Goal: Task Accomplishment & Management: Manage account settings

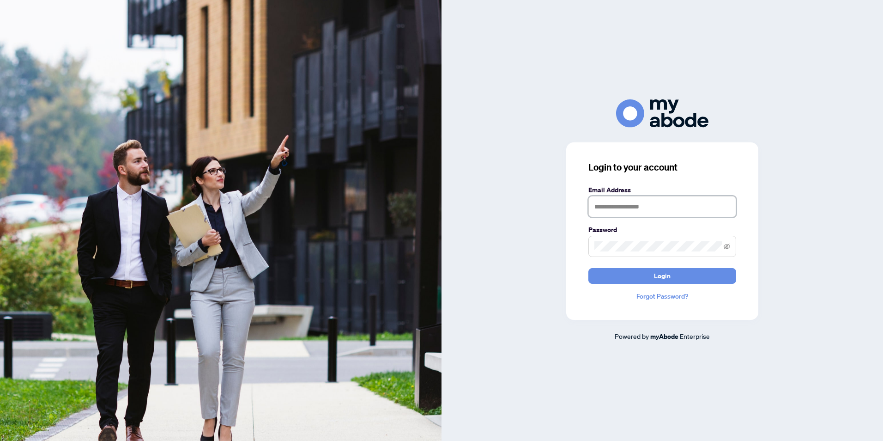
type input "**********"
click at [619, 96] on div "**********" at bounding box center [663, 220] width 442 height 441
click at [668, 280] on span "Login" at bounding box center [662, 275] width 17 height 15
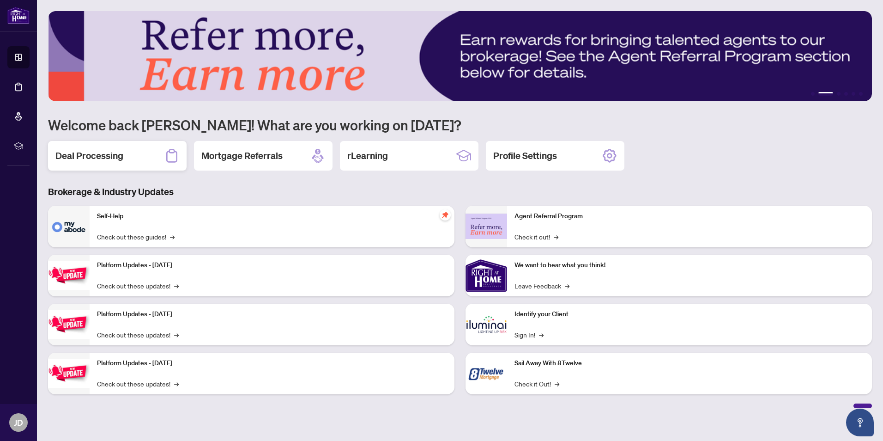
click at [144, 156] on div "Deal Processing" at bounding box center [117, 156] width 139 height 30
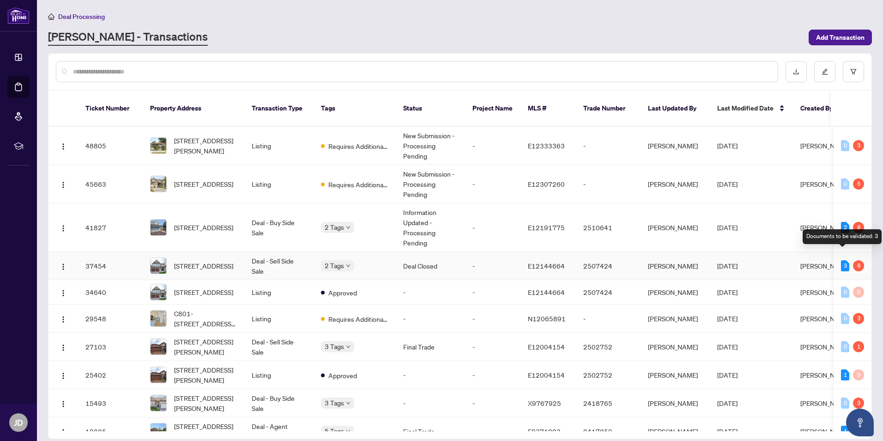
click at [843, 260] on div "3" at bounding box center [845, 265] width 8 height 11
click at [854, 260] on div "8" at bounding box center [858, 265] width 11 height 11
click at [63, 263] on img "button" at bounding box center [63, 266] width 7 height 7
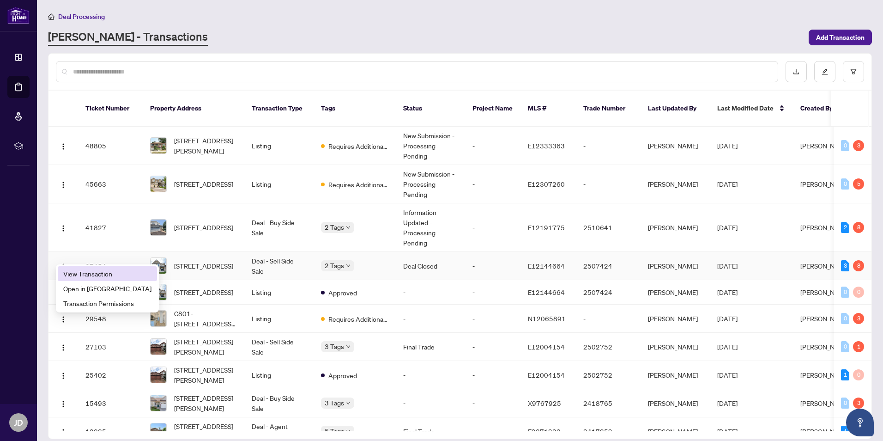
click at [79, 274] on span "View Transaction" at bounding box center [107, 273] width 88 height 10
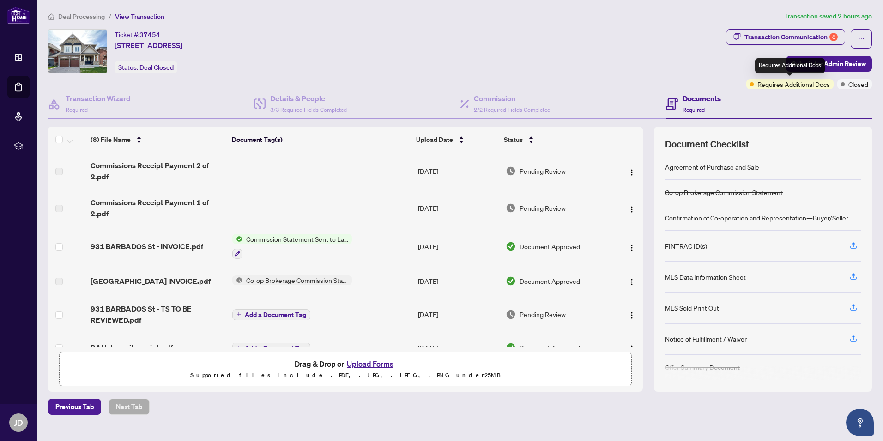
click at [808, 83] on span "Requires Additional Docs" at bounding box center [794, 84] width 73 height 10
click at [860, 37] on icon "ellipsis" at bounding box center [862, 39] width 6 height 6
click at [769, 35] on div "Transaction Communication 8" at bounding box center [791, 37] width 93 height 15
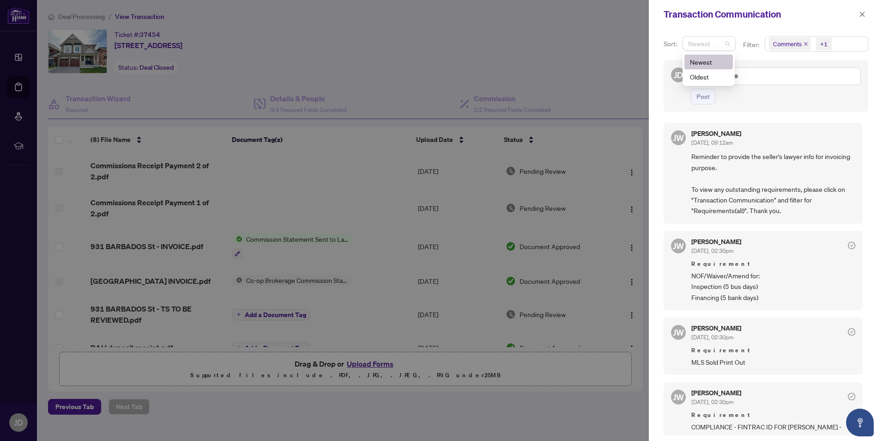
click at [725, 45] on span "Newest" at bounding box center [709, 44] width 42 height 14
click at [806, 43] on icon "close" at bounding box center [806, 44] width 5 height 5
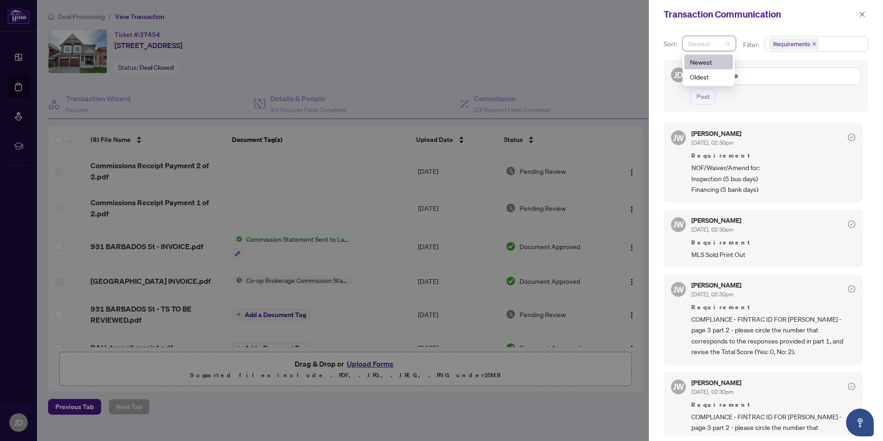
click at [812, 41] on span "Requirements" at bounding box center [794, 43] width 50 height 13
click at [806, 93] on span "Requirements" at bounding box center [804, 95] width 41 height 8
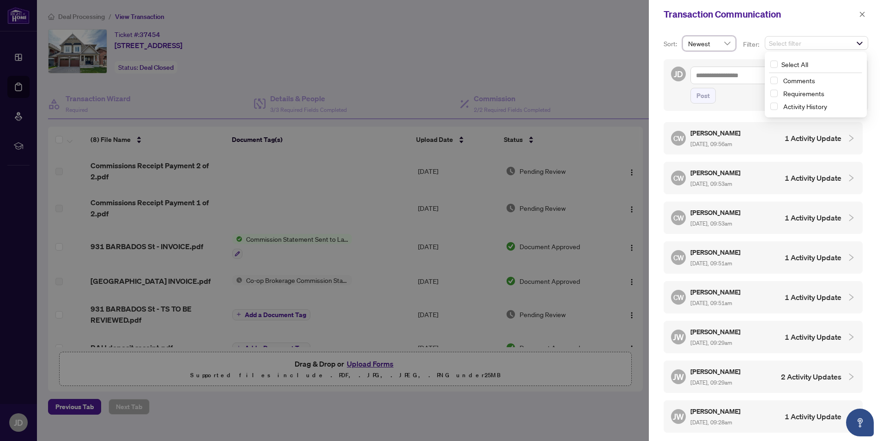
click at [603, 74] on div at bounding box center [441, 220] width 883 height 441
click at [856, 43] on span "Select filter" at bounding box center [817, 43] width 103 height 13
click at [815, 94] on span "Requirements" at bounding box center [804, 93] width 41 height 8
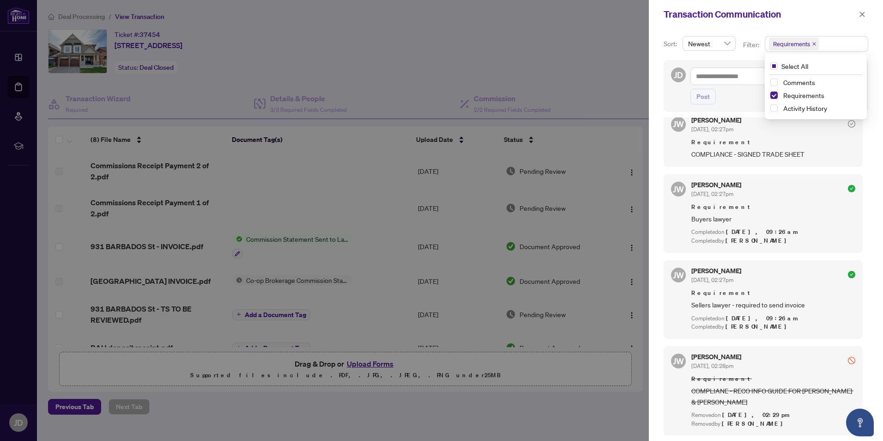
scroll to position [541, 0]
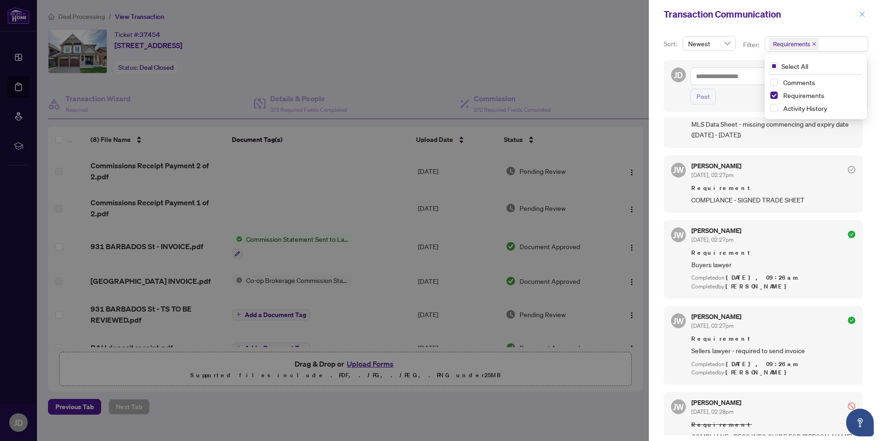
click at [863, 11] on icon "close" at bounding box center [862, 14] width 6 height 6
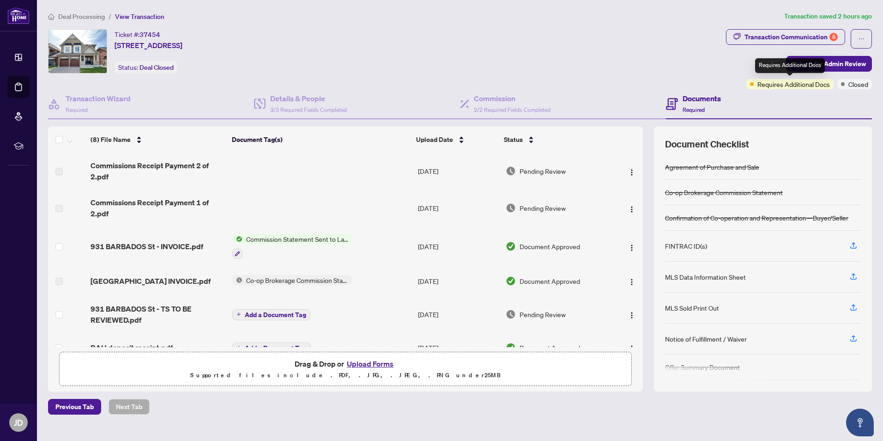
click at [767, 84] on span "Requires Additional Docs" at bounding box center [794, 84] width 73 height 10
click at [853, 83] on span "Closed" at bounding box center [859, 84] width 20 height 10
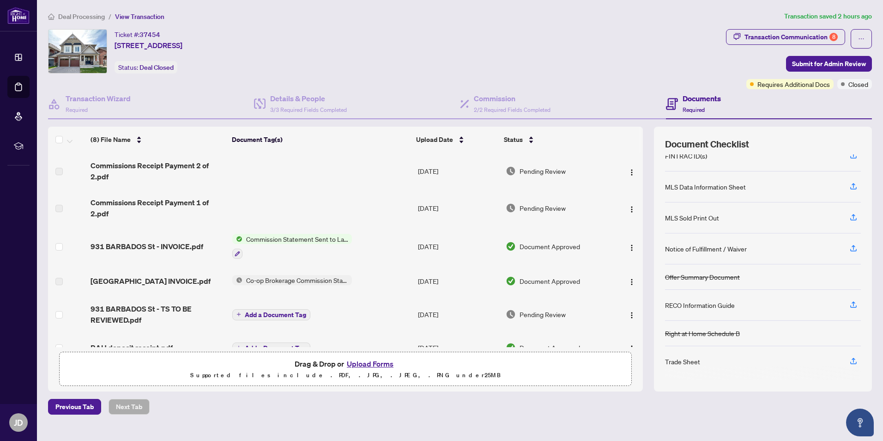
scroll to position [0, 0]
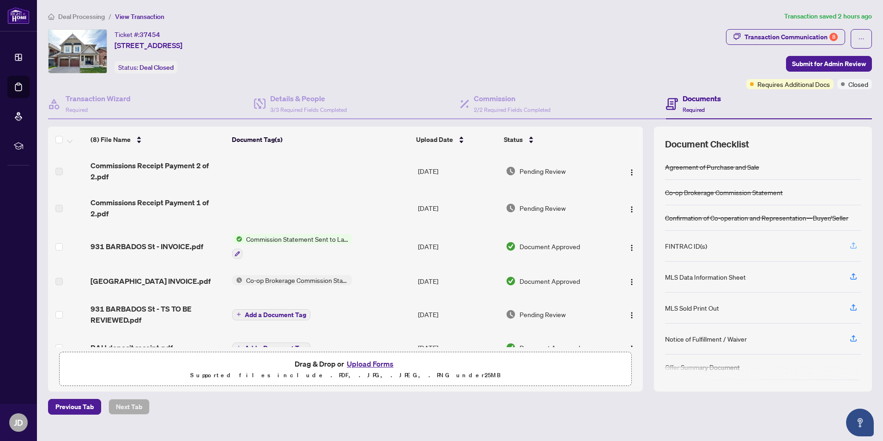
click at [854, 246] on icon "button" at bounding box center [854, 244] width 4 height 5
click at [700, 246] on div "FINTRAC ID(s)" at bounding box center [686, 246] width 42 height 10
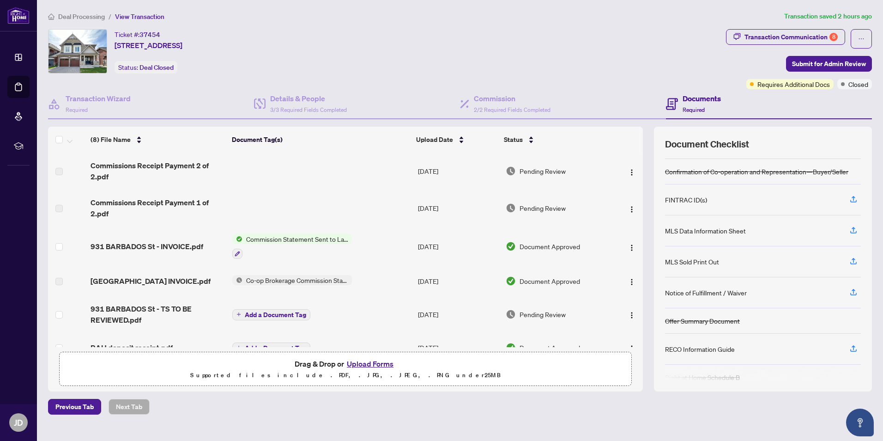
scroll to position [90, 0]
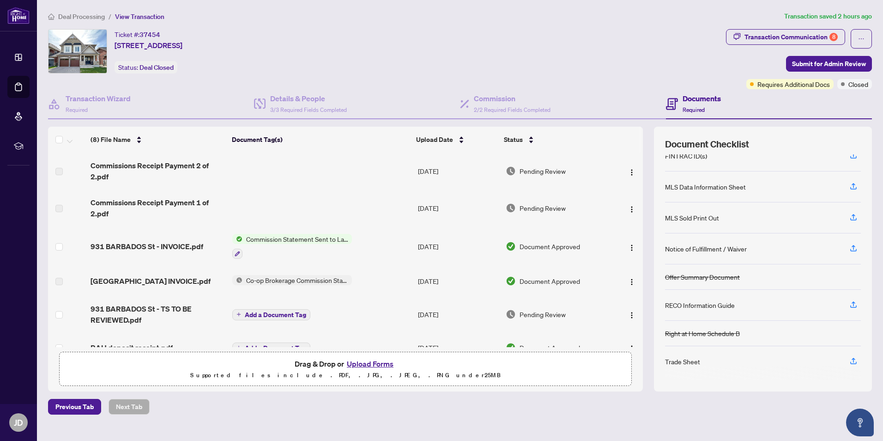
click at [692, 361] on div "Trade Sheet" at bounding box center [682, 361] width 35 height 10
click at [852, 359] on icon "button" at bounding box center [854, 360] width 4 height 5
click at [862, 41] on icon "ellipsis" at bounding box center [862, 39] width 6 height 6
click at [627, 49] on div "Ticket #: 37454 931 BARBADOS St, Oshawa, Ontario L1J 0A6, Canada Status: Deal C…" at bounding box center [385, 51] width 675 height 44
click at [108, 101] on h4 "Transaction Wizard" at bounding box center [98, 98] width 65 height 11
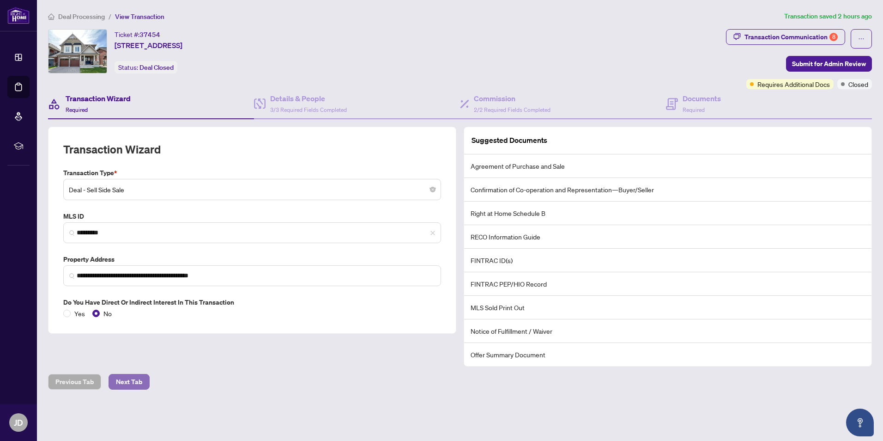
click at [138, 382] on span "Next Tab" at bounding box center [129, 381] width 26 height 15
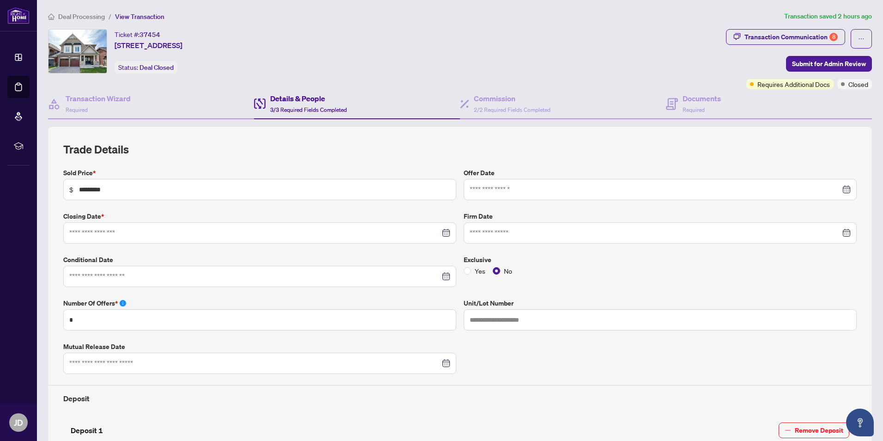
type input "**********"
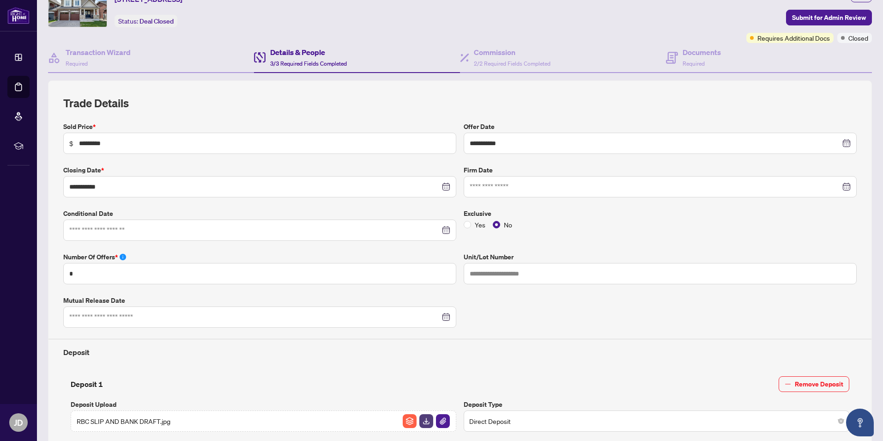
click at [840, 187] on div at bounding box center [660, 187] width 381 height 10
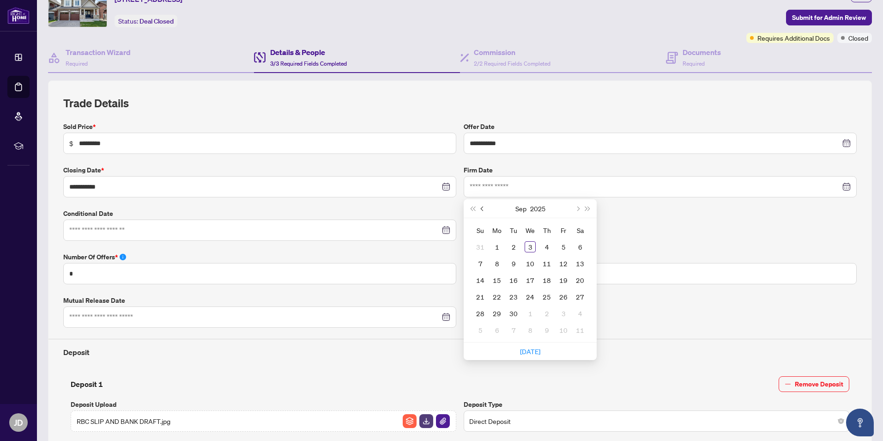
click at [481, 208] on span "Previous month (PageUp)" at bounding box center [483, 208] width 5 height 5
type input "**********"
click at [560, 250] on div "6" at bounding box center [563, 246] width 11 height 11
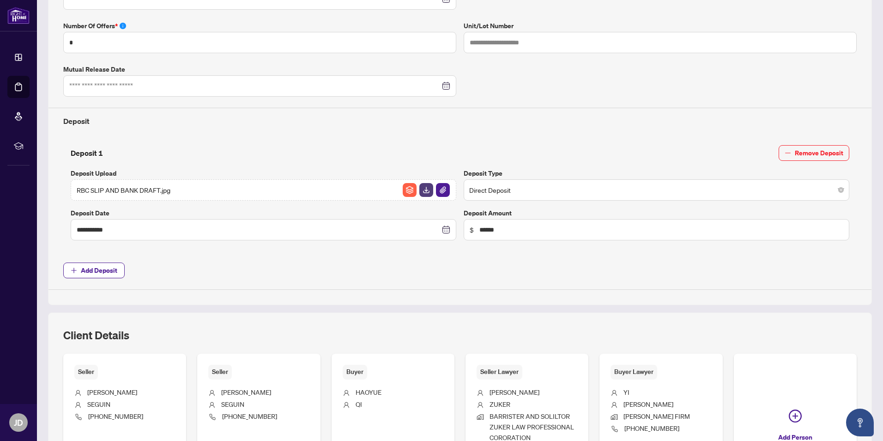
scroll to position [386, 0]
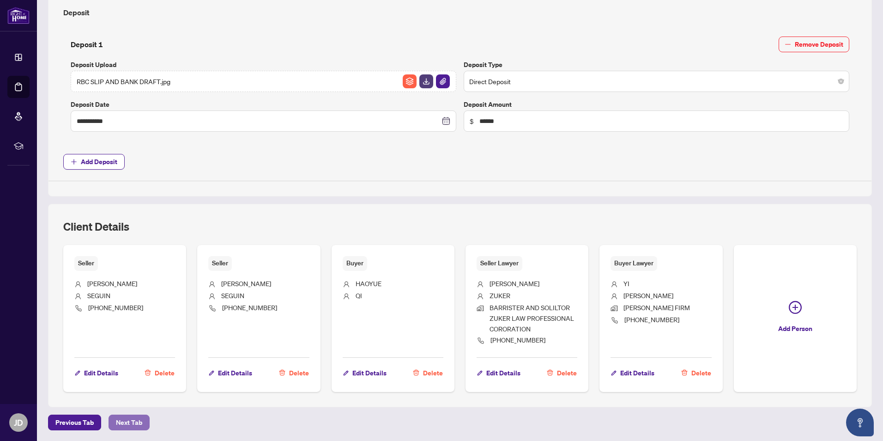
click at [138, 423] on span "Next Tab" at bounding box center [129, 422] width 26 height 15
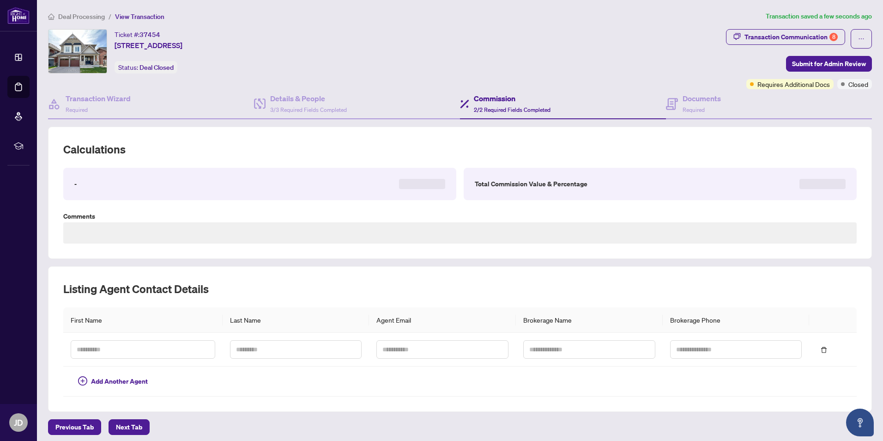
type textarea "**********"
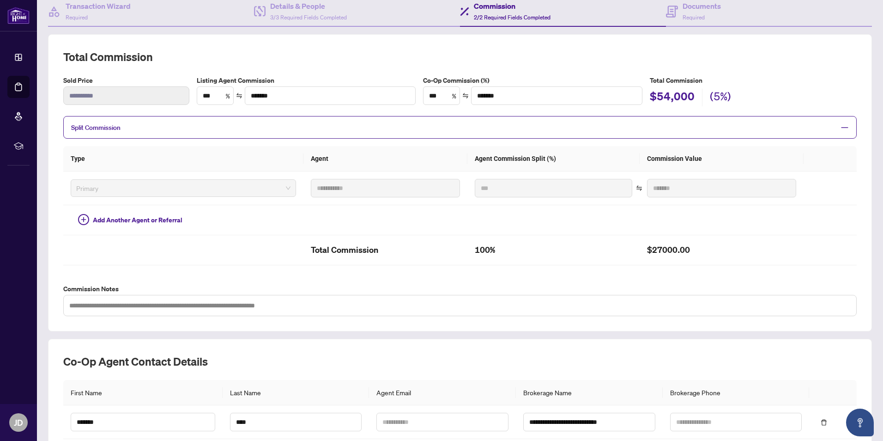
scroll to position [169, 0]
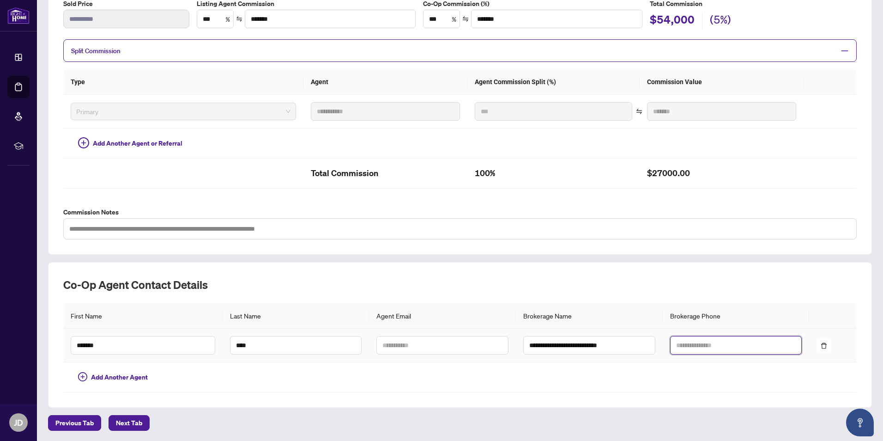
click at [673, 346] on input "text" at bounding box center [736, 345] width 132 height 18
type input "**********"
click at [128, 422] on span "Next Tab" at bounding box center [129, 422] width 26 height 15
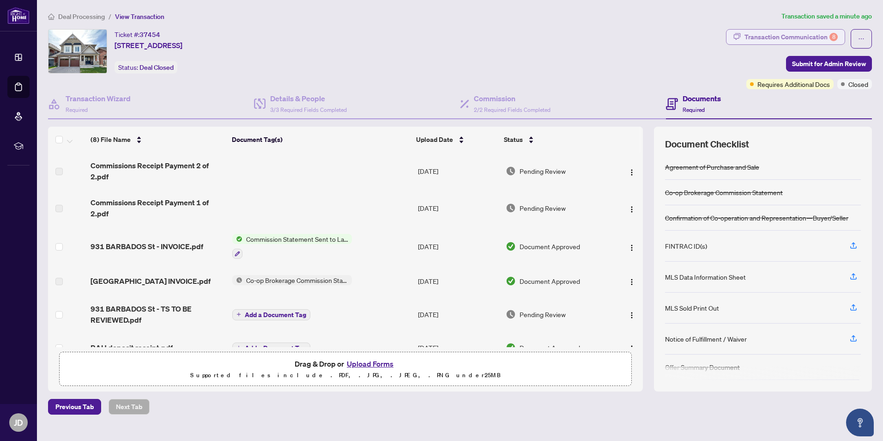
click at [787, 36] on div "Transaction Communication 8" at bounding box center [791, 37] width 93 height 15
type textarea "**********"
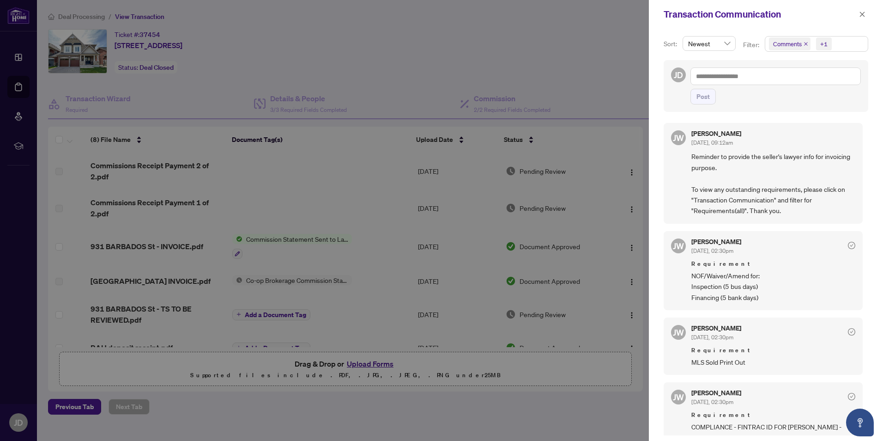
scroll to position [46, 0]
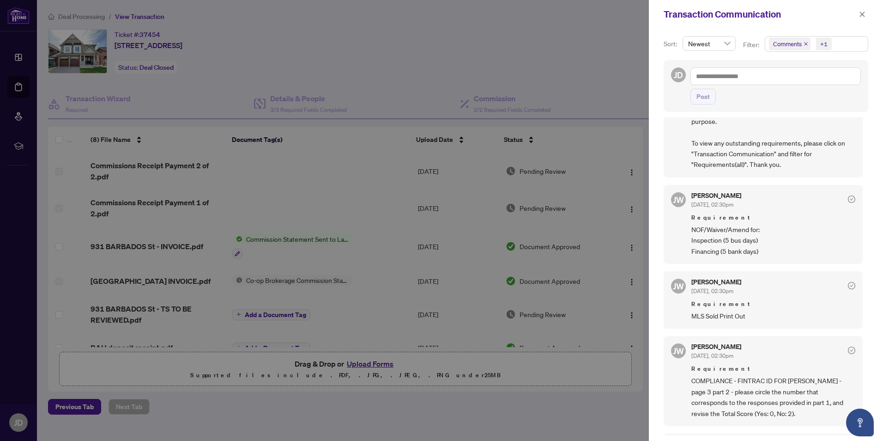
click at [851, 200] on icon "check-circle" at bounding box center [852, 199] width 3 height 3
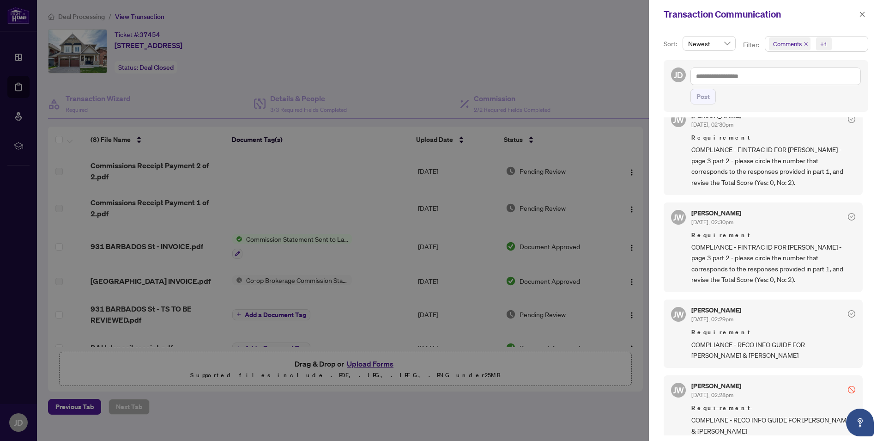
scroll to position [323, 0]
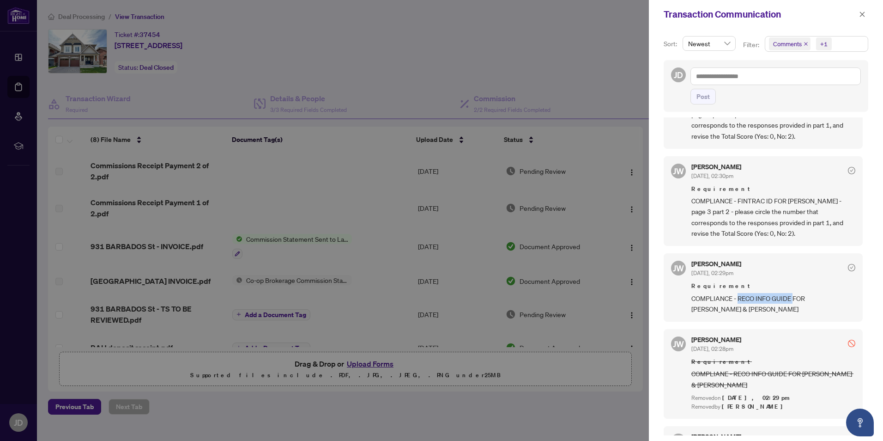
drag, startPoint x: 793, startPoint y: 297, endPoint x: 739, endPoint y: 298, distance: 54.1
click at [739, 298] on span "COMPLIANCE - RECO INFO GUIDE FOR [PERSON_NAME] & [PERSON_NAME]" at bounding box center [774, 304] width 164 height 22
drag, startPoint x: 739, startPoint y: 298, endPoint x: 767, endPoint y: 294, distance: 28.4
copy span "RECO INFO GUIDE"
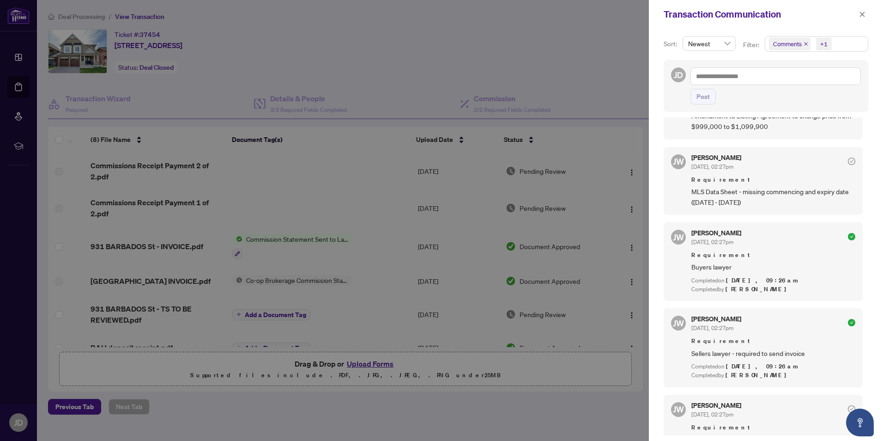
scroll to position [632, 0]
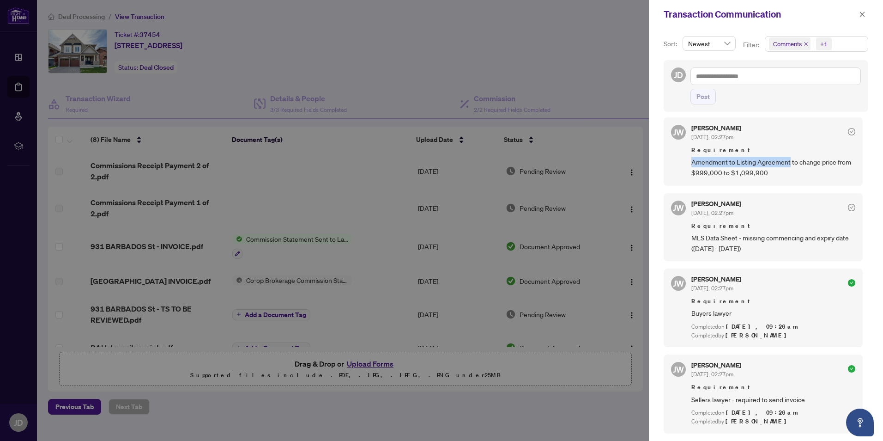
drag, startPoint x: 692, startPoint y: 160, endPoint x: 790, endPoint y: 158, distance: 98.0
click at [790, 158] on span "Amendment to Listing Agreement to change price from $999,000 to $1,099,900" at bounding box center [774, 168] width 164 height 22
drag, startPoint x: 790, startPoint y: 158, endPoint x: 766, endPoint y: 160, distance: 24.5
copy span "Amendment to Listing Agreement"
click at [794, 178] on span "Amendment to Listing Agreement to change price from $999,000 to $1,099,900" at bounding box center [774, 168] width 164 height 22
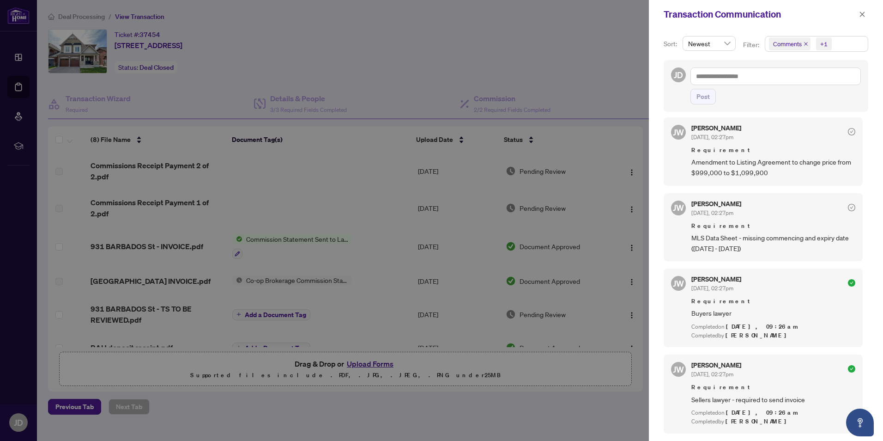
click at [790, 161] on span "Amendment to Listing Agreement to change price from $999,000 to $1,099,900" at bounding box center [774, 168] width 164 height 22
drag, startPoint x: 843, startPoint y: 159, endPoint x: 693, endPoint y: 160, distance: 150.2
click at [693, 160] on span "Amendment to Listing Agreement to change price from $999,000 to $1,099,900" at bounding box center [774, 168] width 164 height 22
drag, startPoint x: 693, startPoint y: 160, endPoint x: 713, endPoint y: 160, distance: 19.9
copy span "Amendment to Listing Agreement to change price"
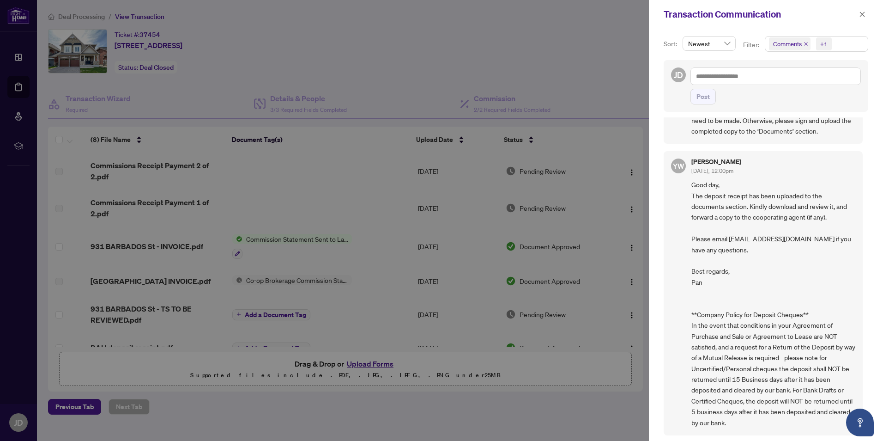
scroll to position [2, 0]
click at [805, 44] on icon "close" at bounding box center [806, 44] width 5 height 5
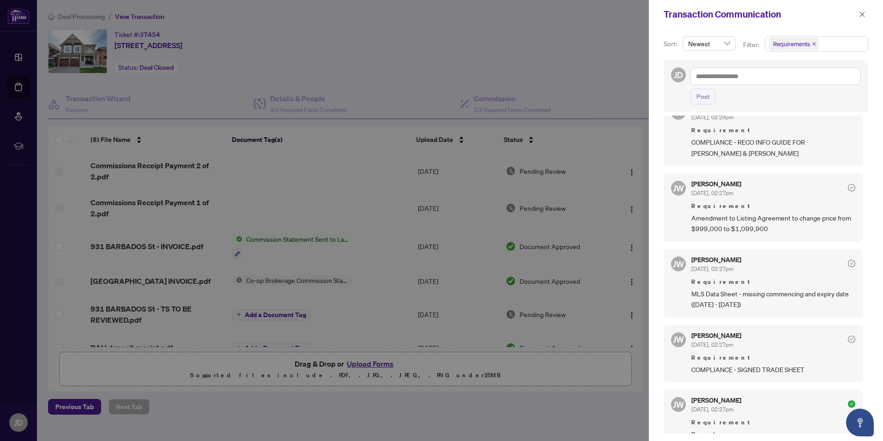
scroll to position [587, 0]
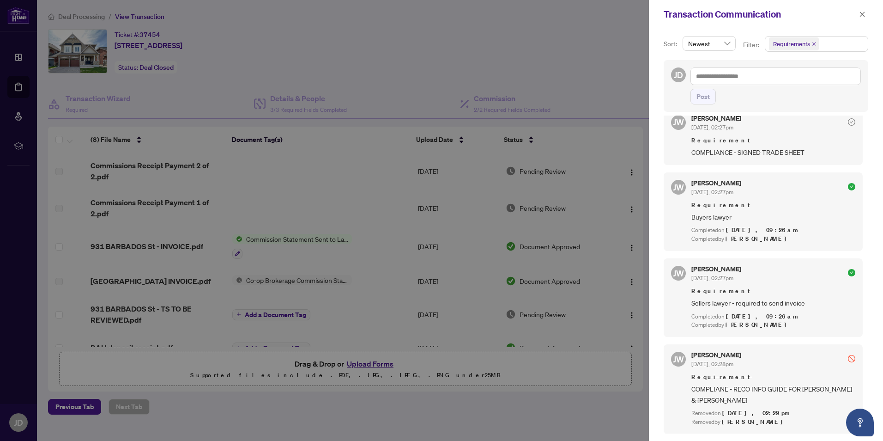
click at [728, 43] on span "Newest" at bounding box center [709, 44] width 42 height 14
click at [866, 15] on button "button" at bounding box center [863, 14] width 12 height 11
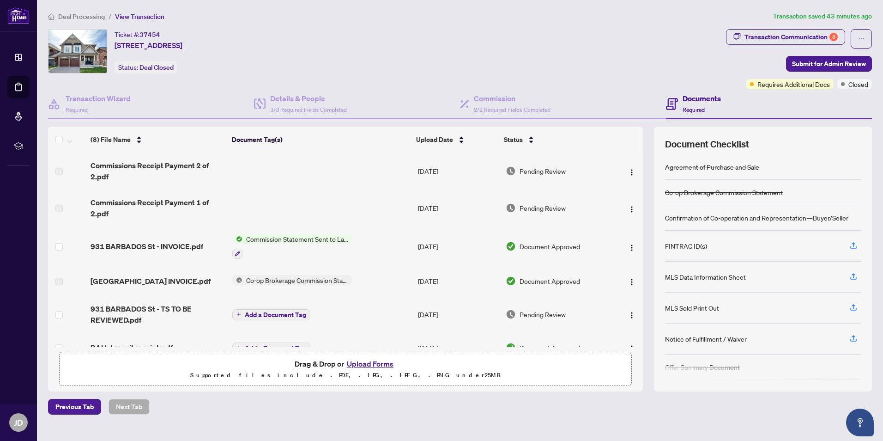
click at [712, 102] on h4 "Documents" at bounding box center [702, 98] width 38 height 11
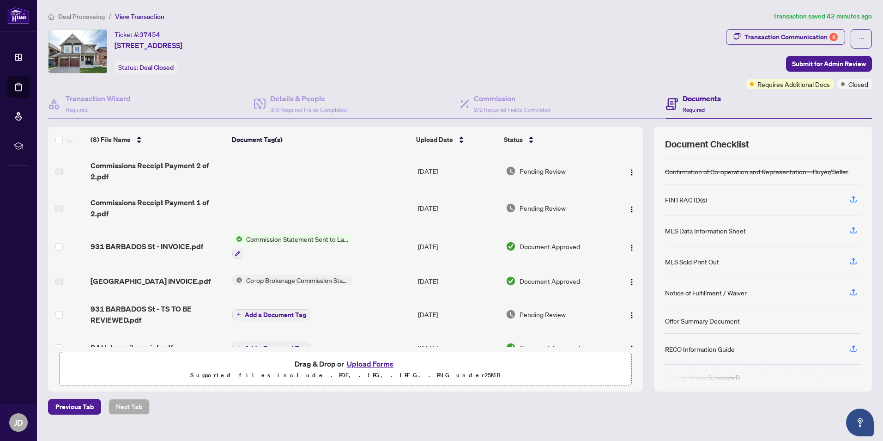
scroll to position [90, 0]
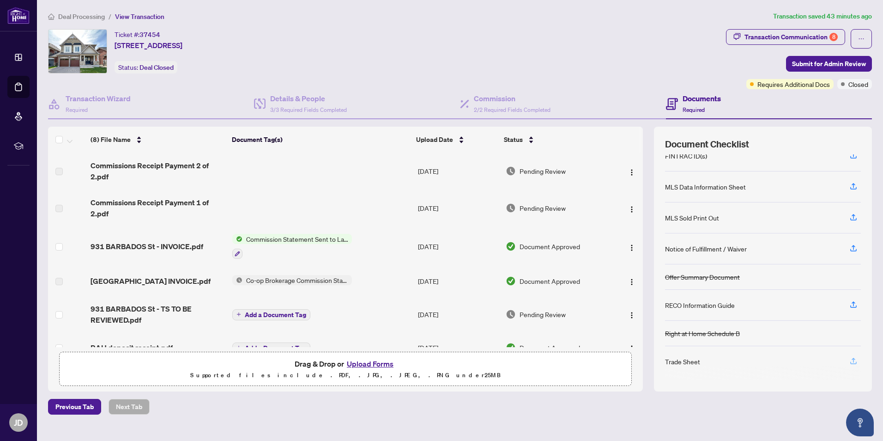
click at [852, 362] on icon "button" at bounding box center [854, 361] width 8 height 8
click at [820, 35] on div "Transaction Communication 8" at bounding box center [791, 37] width 93 height 15
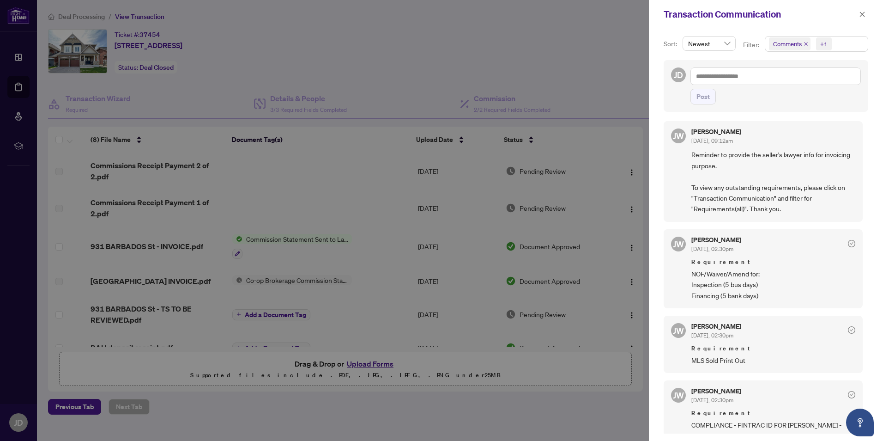
click at [627, 53] on div at bounding box center [441, 220] width 883 height 441
click at [865, 16] on icon "close" at bounding box center [862, 14] width 6 height 6
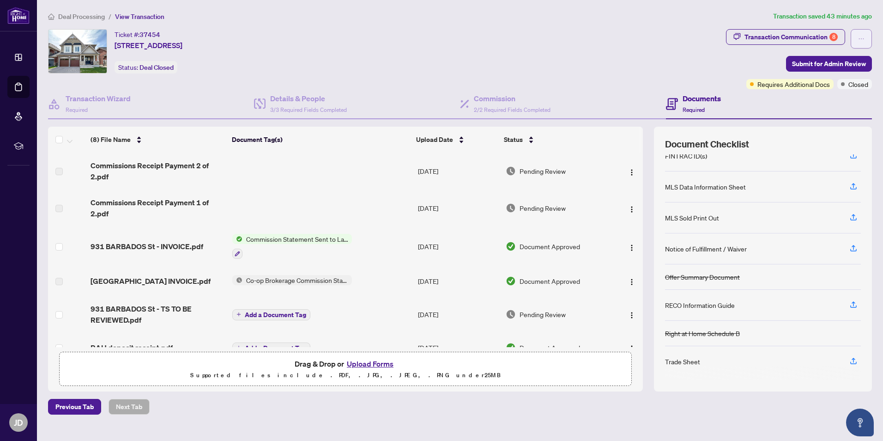
click at [862, 39] on icon "ellipsis" at bounding box center [861, 38] width 5 height 1
click at [834, 74] on span "Document Archive" at bounding box center [829, 74] width 71 height 10
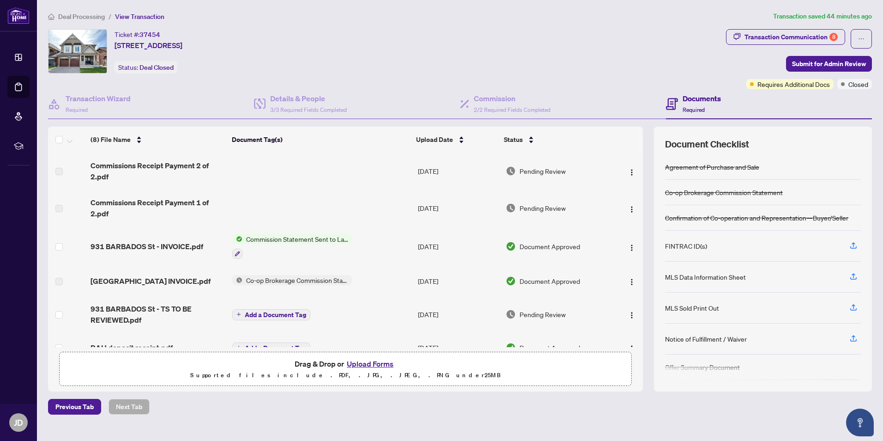
scroll to position [87, 0]
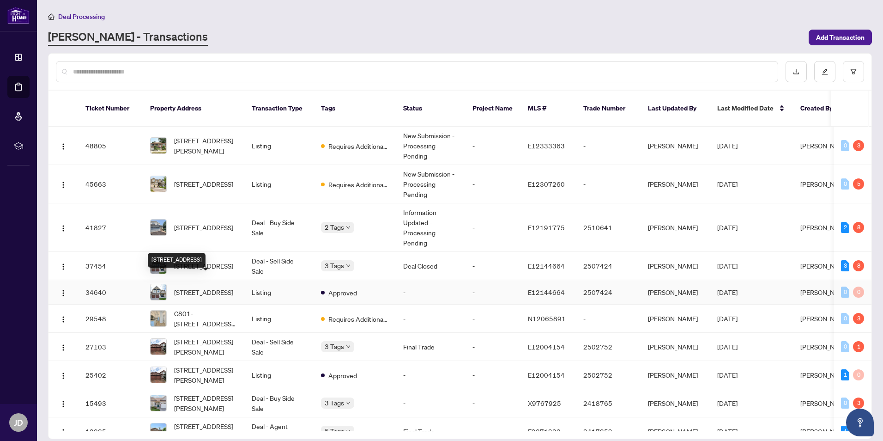
click at [201, 287] on span "[STREET_ADDRESS]" at bounding box center [203, 292] width 59 height 10
click at [214, 261] on span "[STREET_ADDRESS]" at bounding box center [203, 266] width 59 height 10
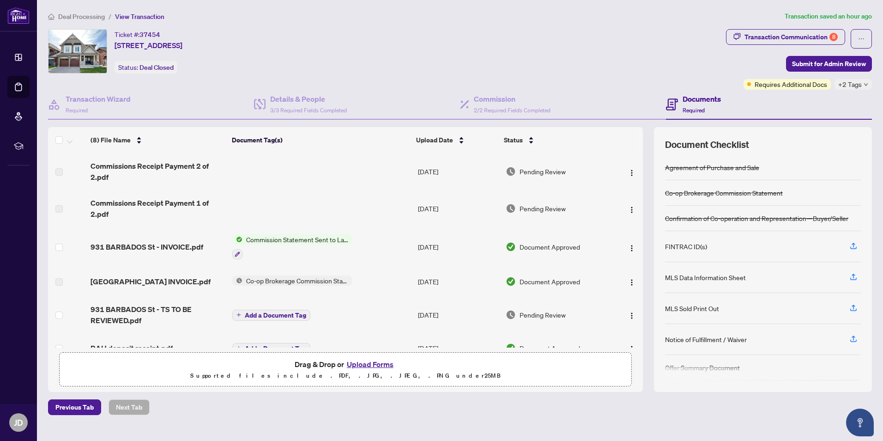
click at [705, 98] on h4 "Documents" at bounding box center [702, 98] width 38 height 11
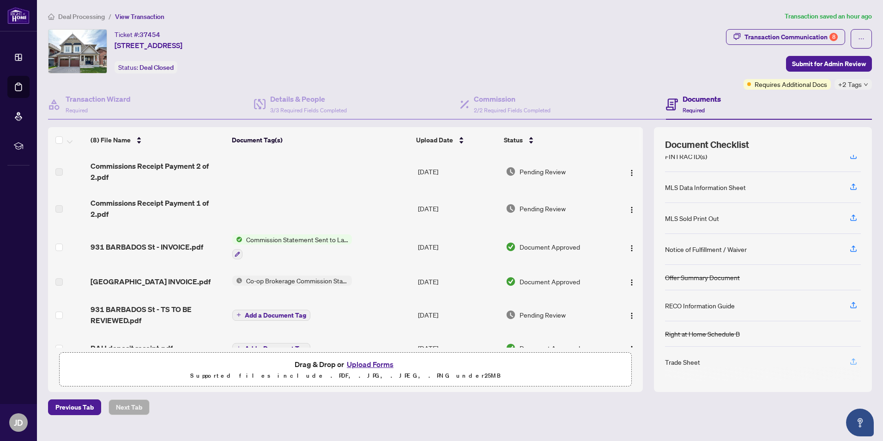
click at [849, 361] on button "button" at bounding box center [853, 362] width 15 height 16
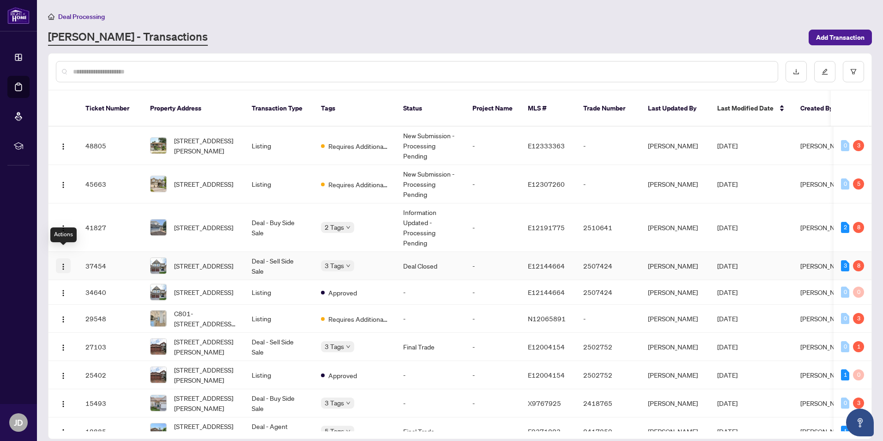
click at [63, 263] on img "button" at bounding box center [63, 266] width 7 height 7
click at [44, 268] on main "Deal Processing RAHR - Transactions Add Transaction Ticket Number Property Addr…" at bounding box center [460, 220] width 846 height 441
click at [61, 289] on img "button" at bounding box center [63, 292] width 7 height 7
click at [51, 252] on td at bounding box center [64, 266] width 30 height 28
click at [197, 261] on span "[STREET_ADDRESS]" at bounding box center [203, 266] width 59 height 10
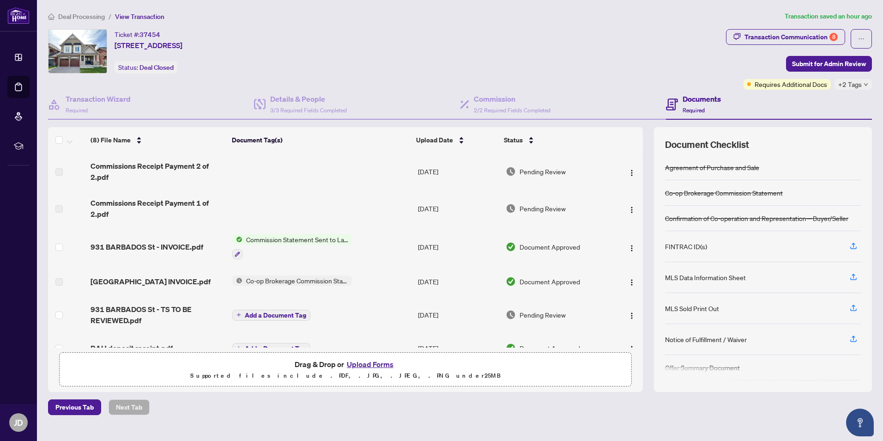
click at [699, 102] on h4 "Documents" at bounding box center [702, 98] width 38 height 11
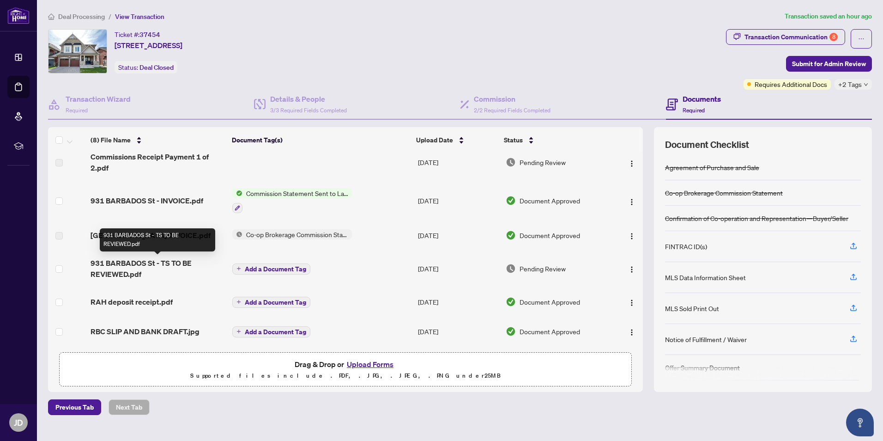
scroll to position [87, 0]
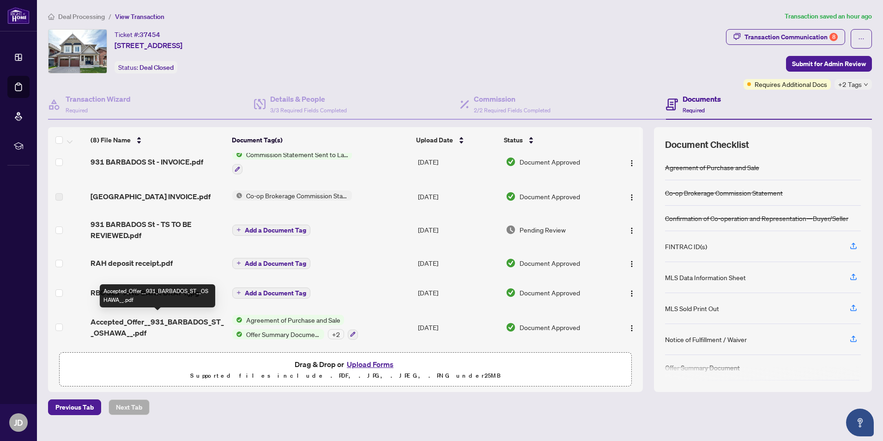
click at [165, 318] on span "Accepted_Offer__931_BARBADOS_ST__OSHAWA__.pdf" at bounding box center [158, 327] width 134 height 22
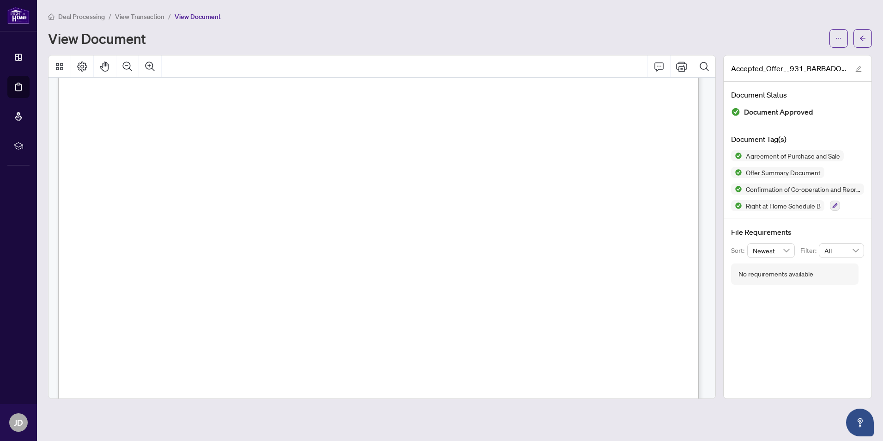
scroll to position [4159, 0]
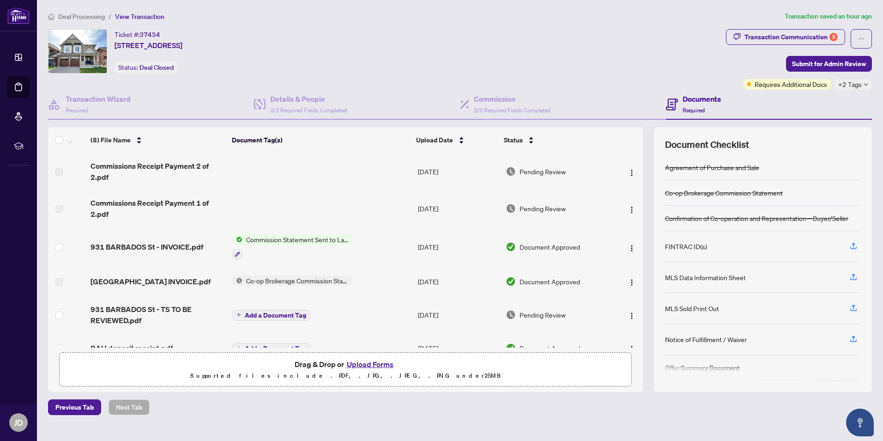
scroll to position [87, 0]
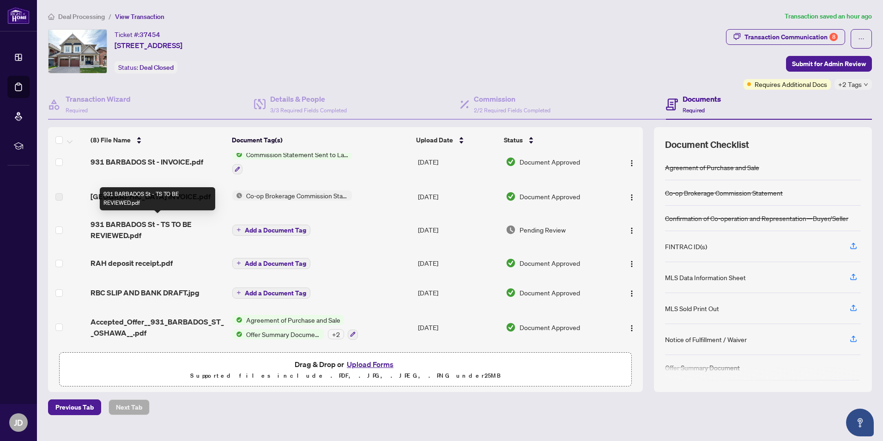
click at [127, 227] on span "931 BARBADOS St - TS TO BE REVIEWED.pdf" at bounding box center [158, 230] width 134 height 22
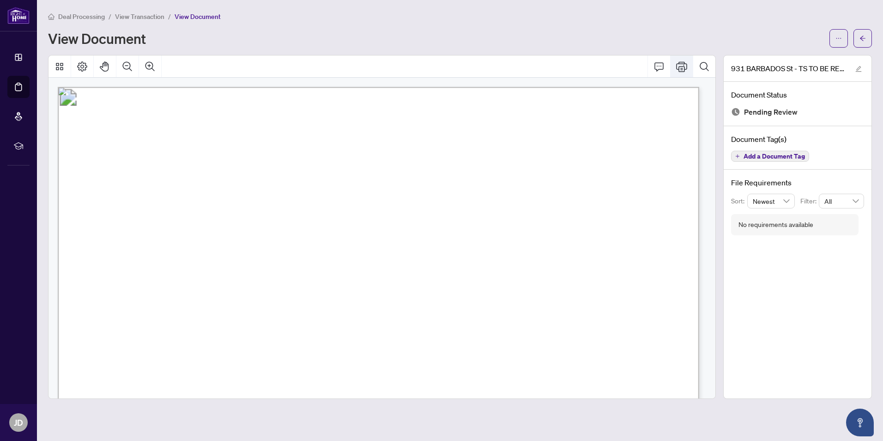
click at [676, 67] on button "Print" at bounding box center [682, 66] width 22 height 22
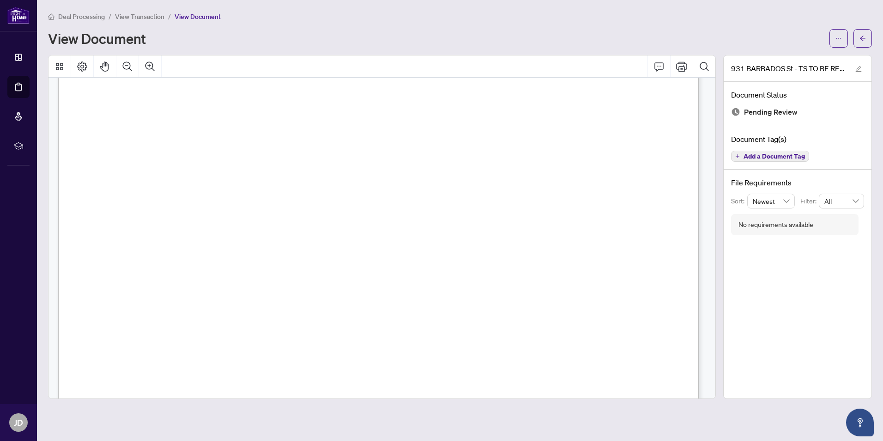
scroll to position [231, 0]
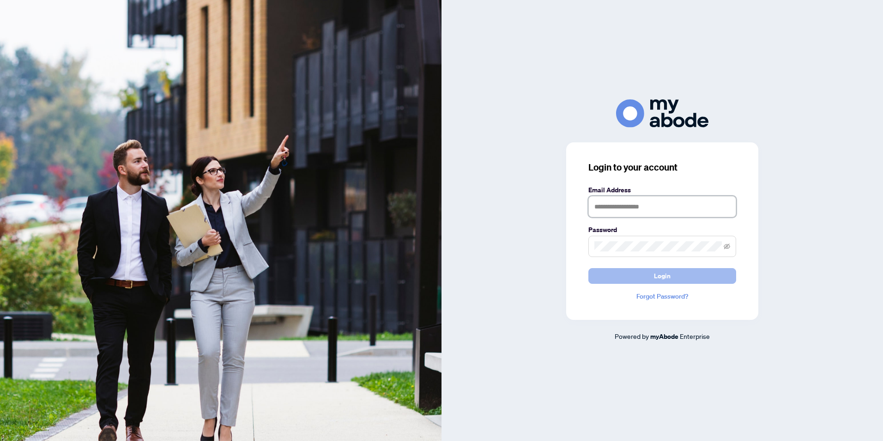
type input "**********"
click at [655, 273] on span "Login" at bounding box center [662, 275] width 17 height 15
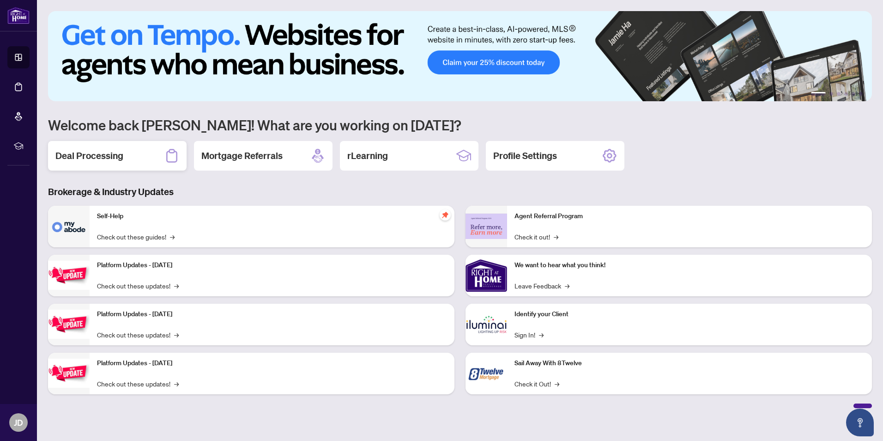
click at [73, 159] on h2 "Deal Processing" at bounding box center [89, 155] width 68 height 13
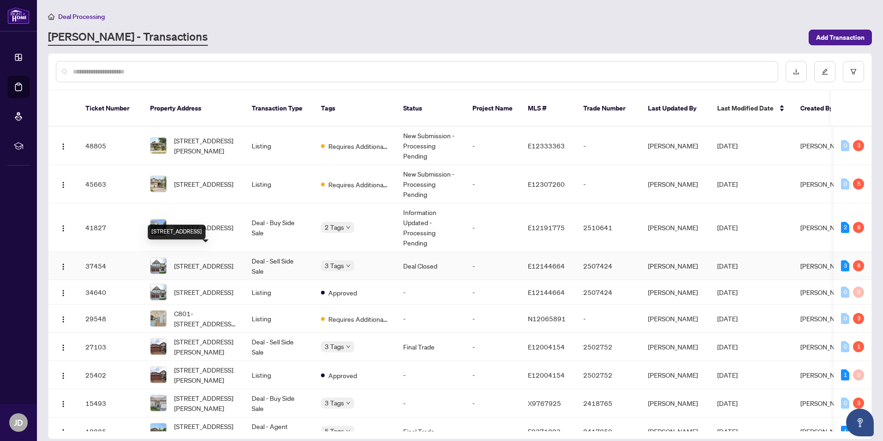
click at [188, 261] on span "931 BARBADOS St, Oshawa, Ontario L1J 0A6, Canada" at bounding box center [203, 266] width 59 height 10
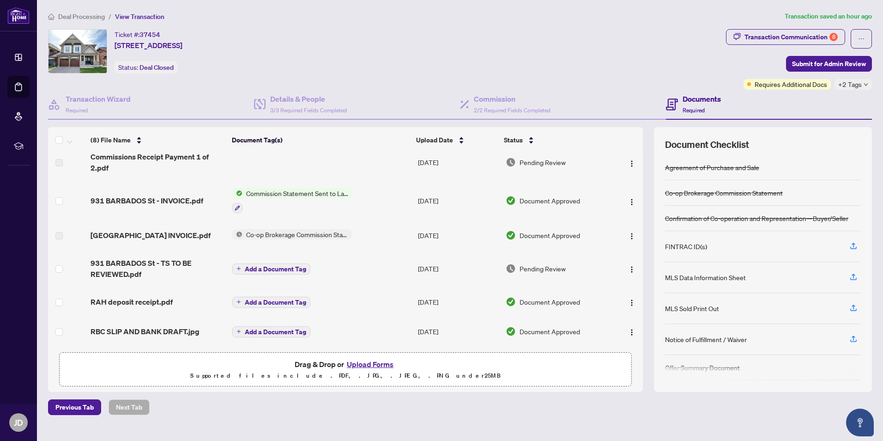
scroll to position [87, 0]
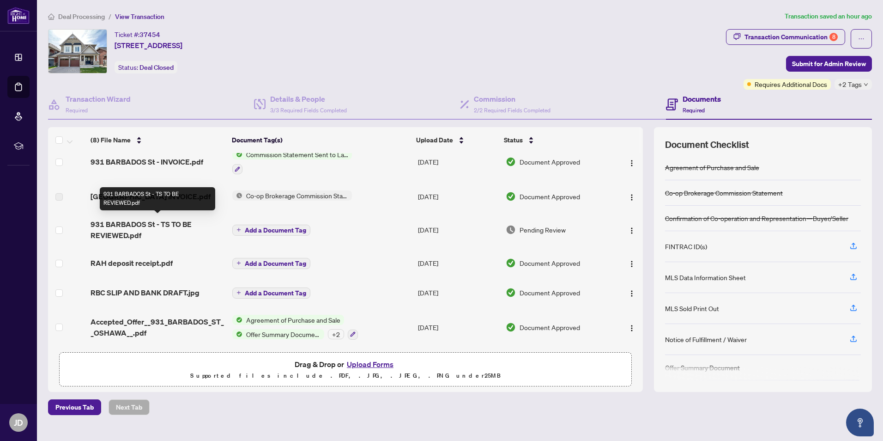
click at [178, 219] on span "931 BARBADOS St - TS TO BE REVIEWED.pdf" at bounding box center [158, 230] width 134 height 22
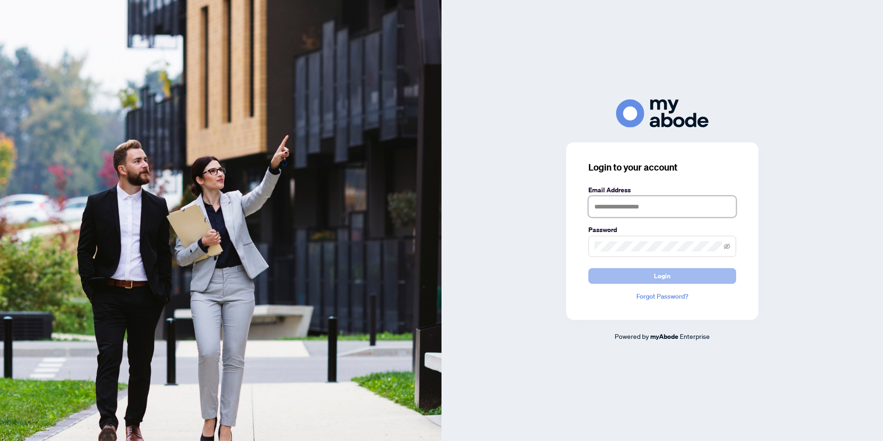
type input "**********"
click at [652, 279] on button "Login" at bounding box center [663, 276] width 148 height 16
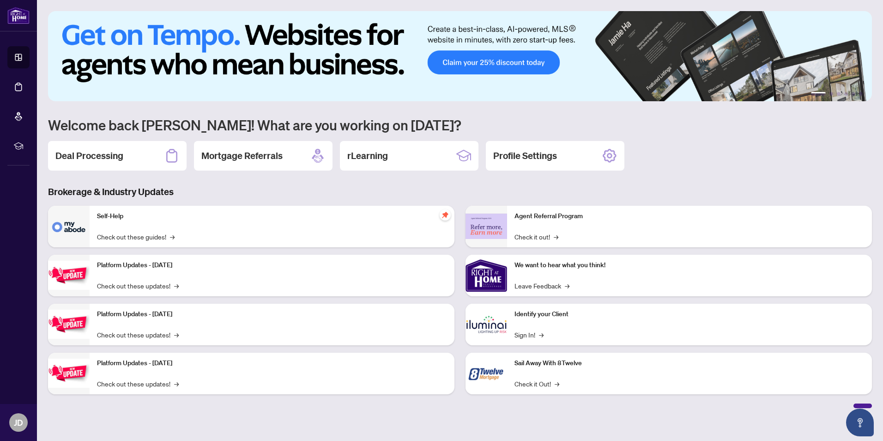
click at [106, 158] on h2 "Deal Processing" at bounding box center [89, 155] width 68 height 13
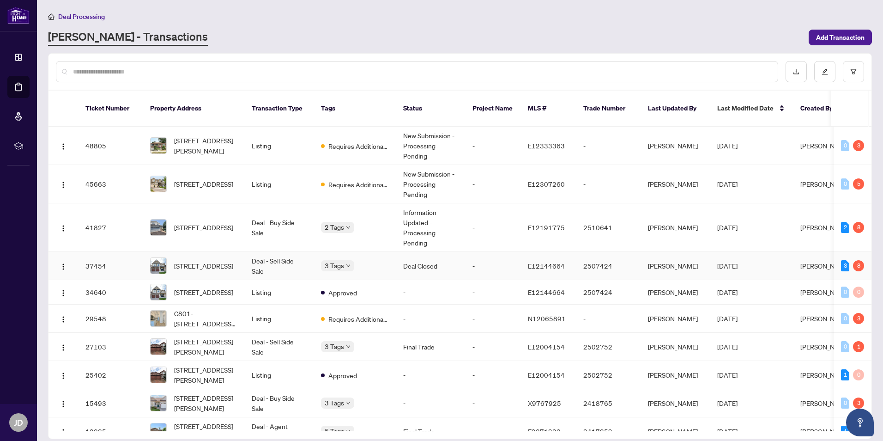
click at [167, 257] on div "[STREET_ADDRESS]" at bounding box center [193, 265] width 87 height 17
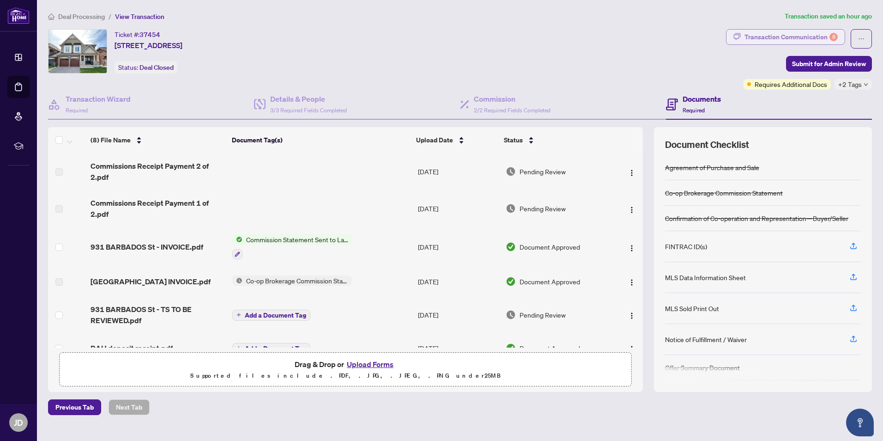
click at [822, 38] on div "Transaction Communication 8" at bounding box center [791, 37] width 93 height 15
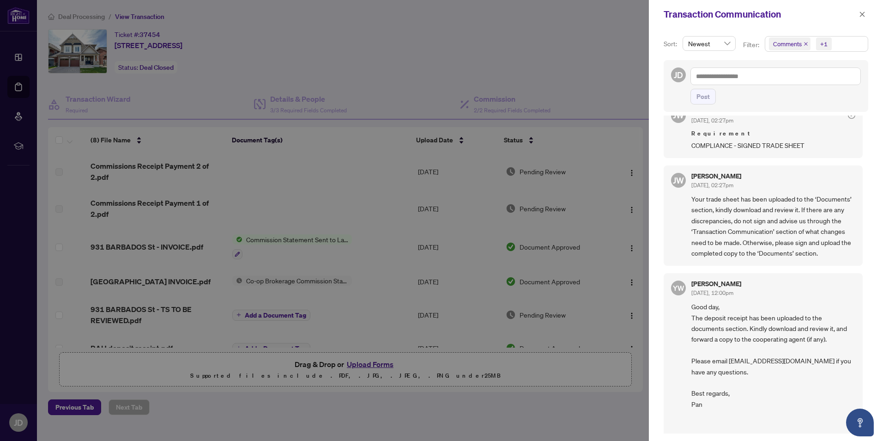
scroll to position [1094, 0]
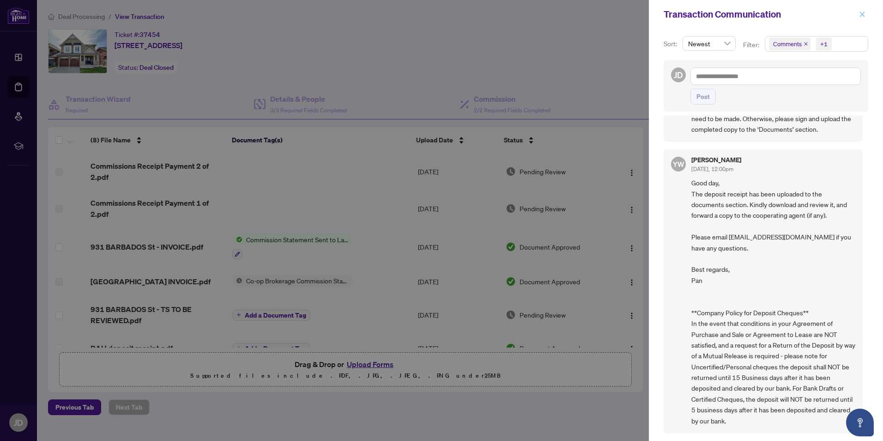
click at [864, 12] on icon "close" at bounding box center [862, 14] width 6 height 6
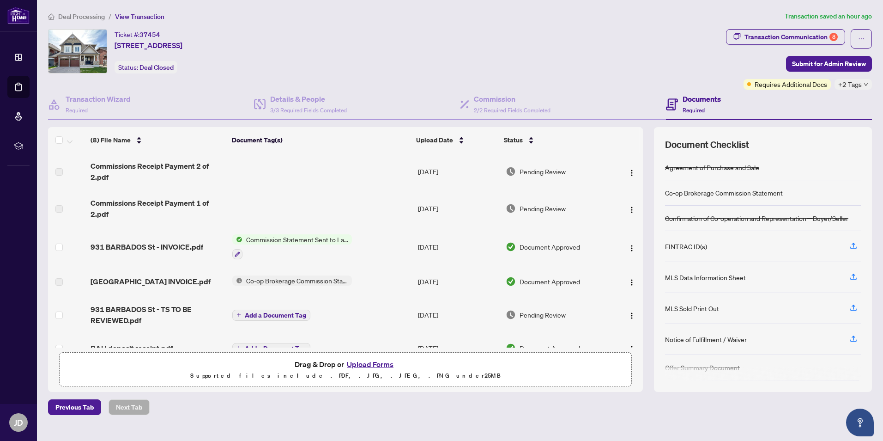
click at [378, 367] on button "Upload Forms" at bounding box center [370, 364] width 52 height 12
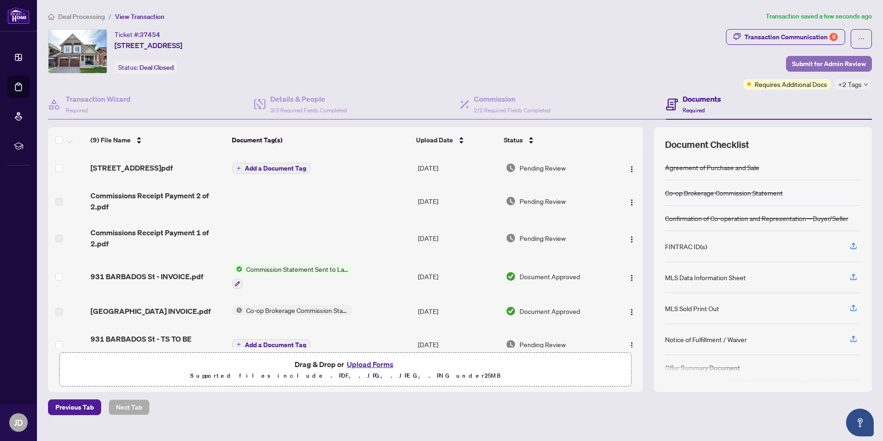
click at [839, 61] on span "Submit for Admin Review" at bounding box center [829, 63] width 74 height 15
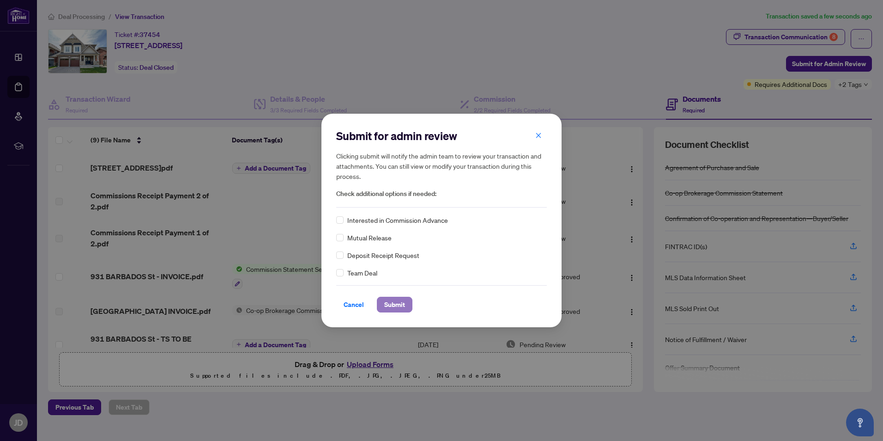
click at [396, 309] on span "Submit" at bounding box center [394, 304] width 21 height 15
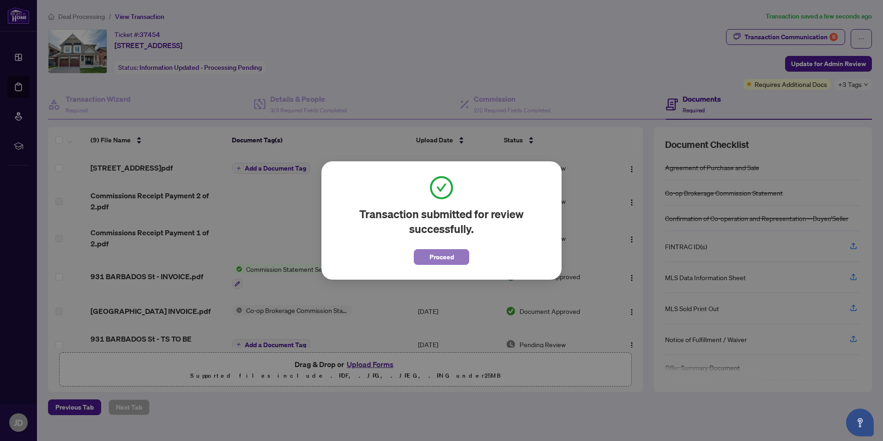
click at [439, 258] on span "Proceed" at bounding box center [442, 257] width 24 height 15
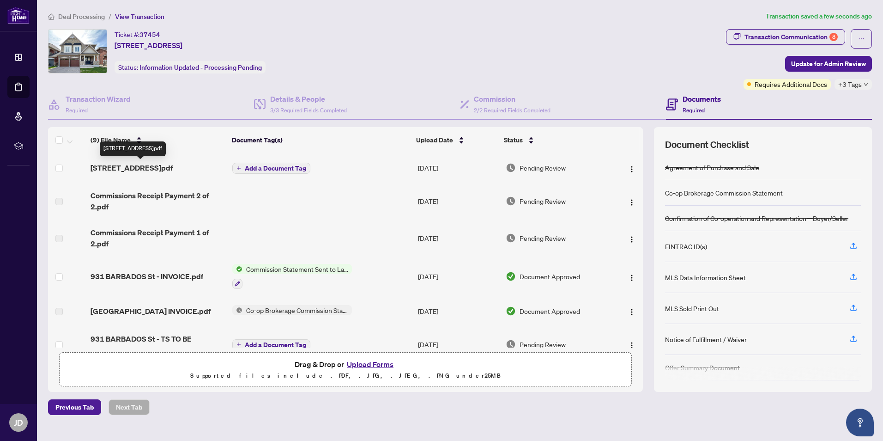
click at [156, 169] on span "[STREET_ADDRESS]pdf" at bounding box center [132, 167] width 82 height 11
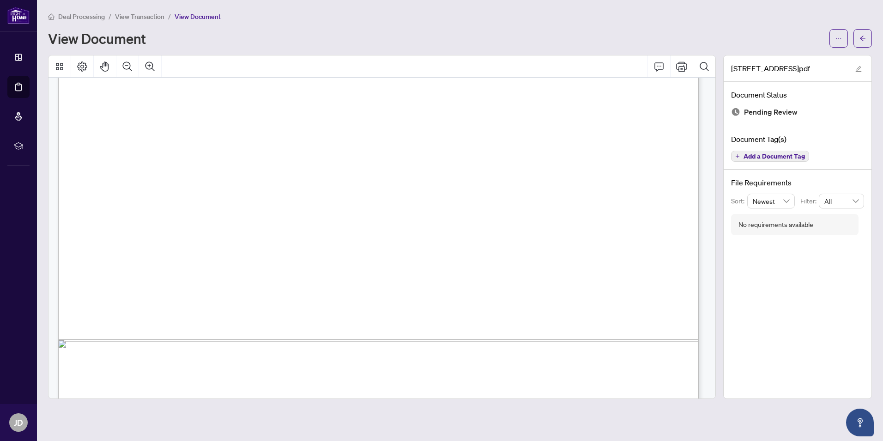
scroll to position [22765, 0]
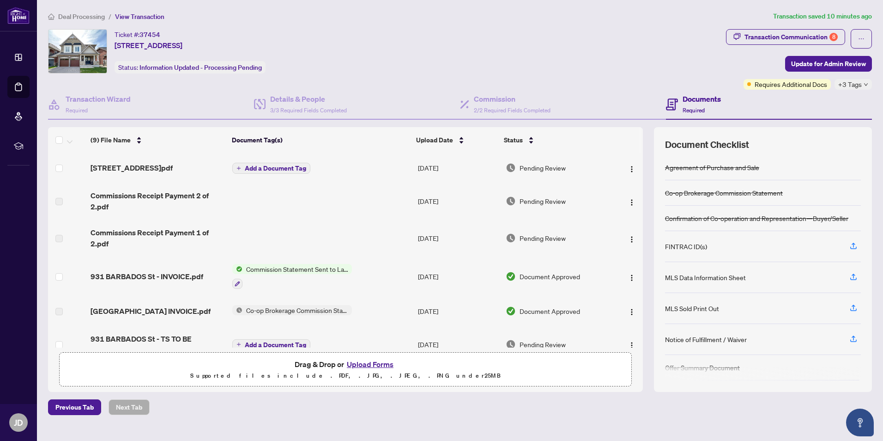
click at [369, 364] on button "Upload Forms" at bounding box center [370, 364] width 52 height 12
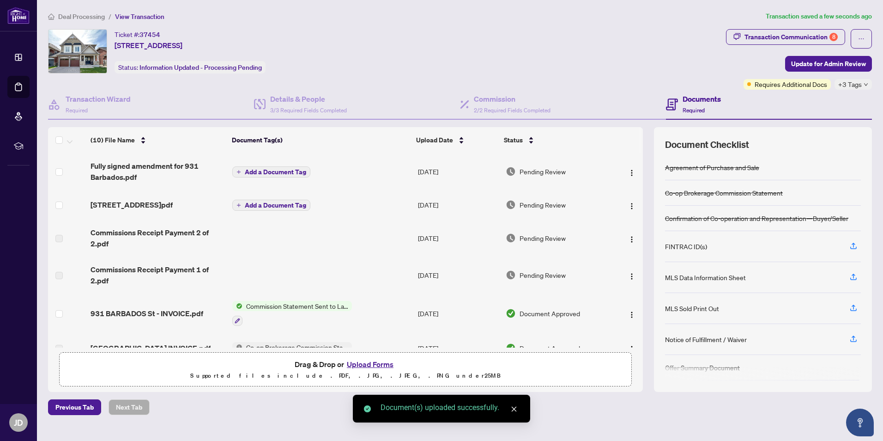
click at [270, 173] on span "Add a Document Tag" at bounding box center [275, 172] width 61 height 6
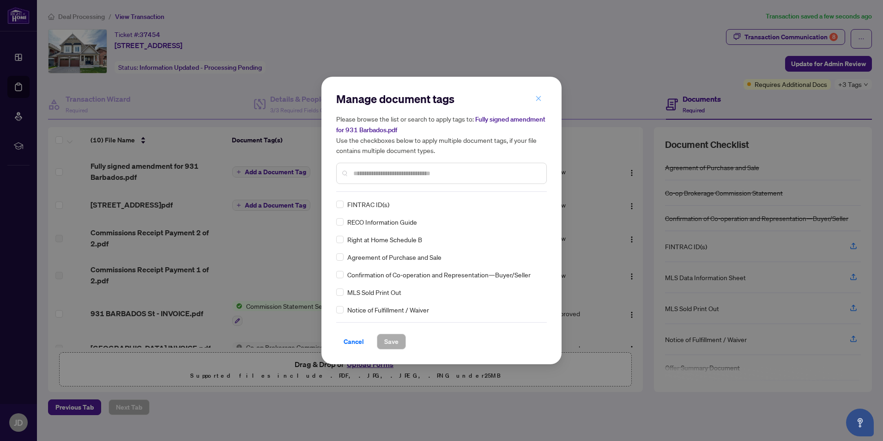
click at [536, 102] on icon "close" at bounding box center [539, 98] width 6 height 6
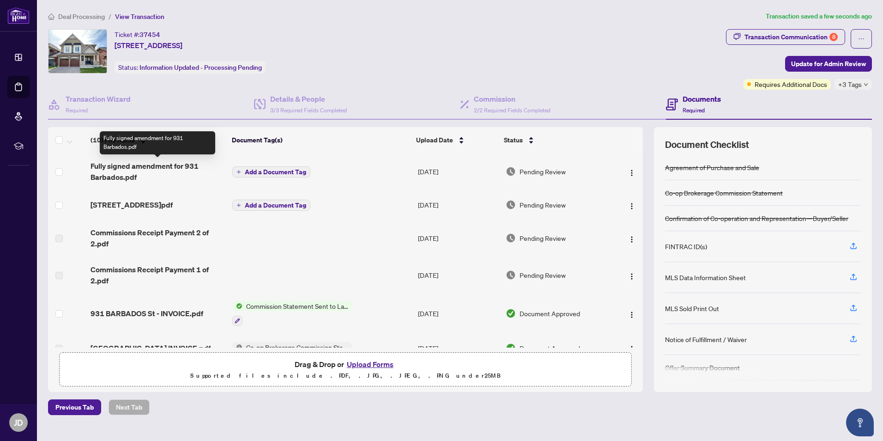
click at [183, 165] on span "Fully signed amendment for 931 Barbados.pdf" at bounding box center [158, 171] width 134 height 22
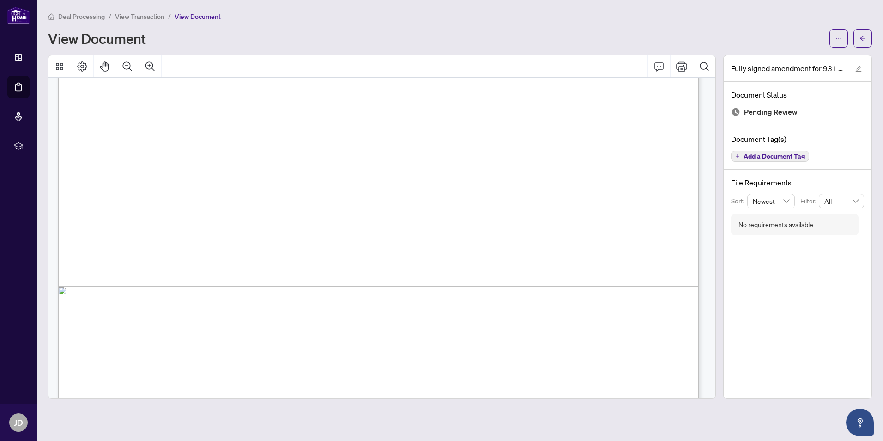
scroll to position [231, 0]
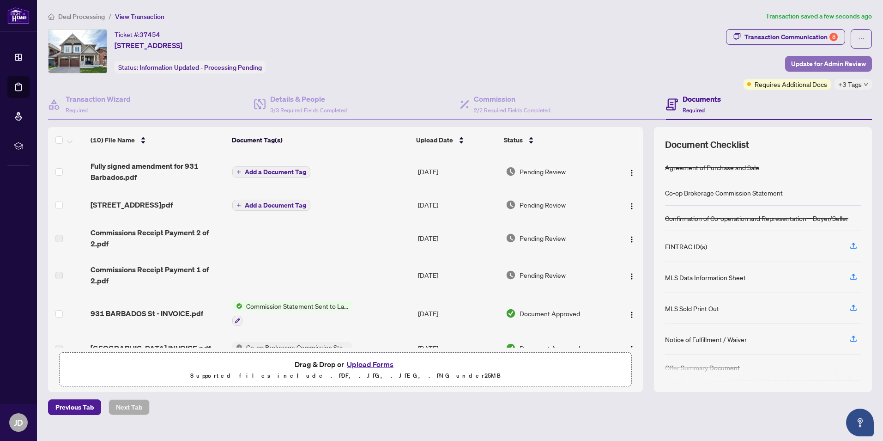
click at [822, 64] on span "Update for Admin Review" at bounding box center [829, 63] width 75 height 15
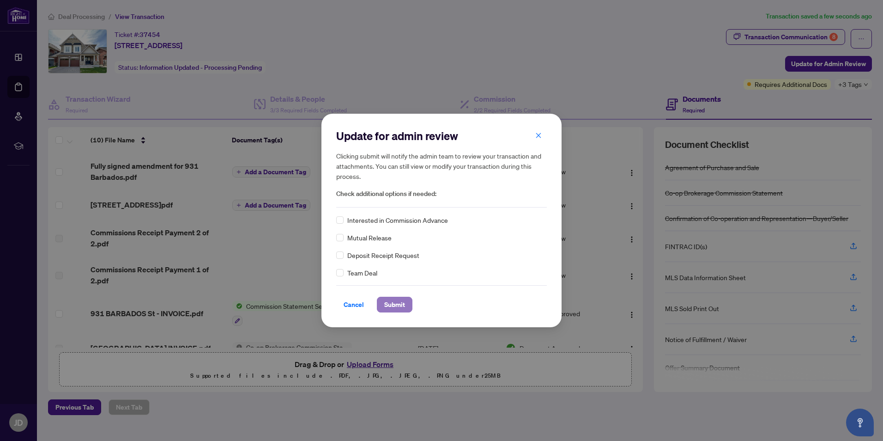
click at [395, 307] on span "Submit" at bounding box center [394, 304] width 21 height 15
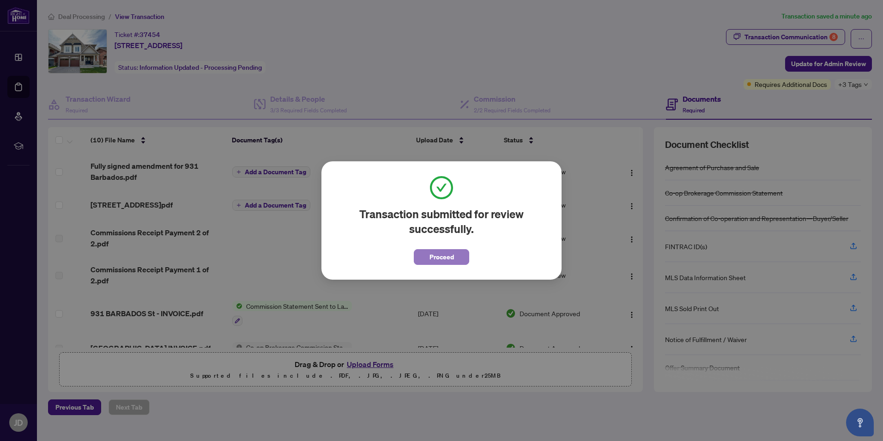
click at [428, 259] on button "Proceed" at bounding box center [441, 257] width 55 height 16
